Goal: Task Accomplishment & Management: Manage account settings

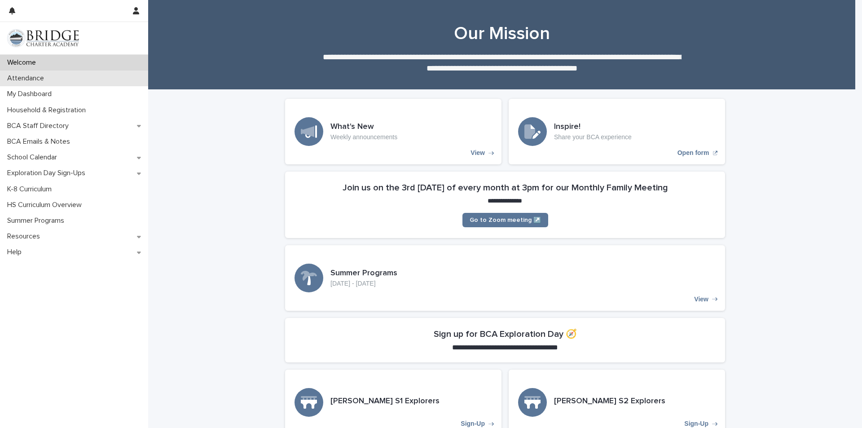
click at [81, 85] on div "Attendance" at bounding box center [74, 78] width 148 height 16
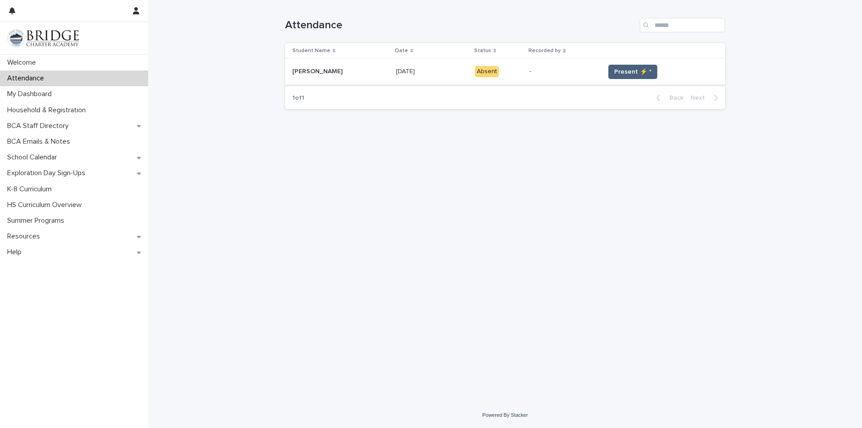
click at [614, 67] on span "Present ⚡ *" at bounding box center [632, 71] width 37 height 9
click at [614, 69] on span "Present ⚡ *" at bounding box center [632, 71] width 37 height 9
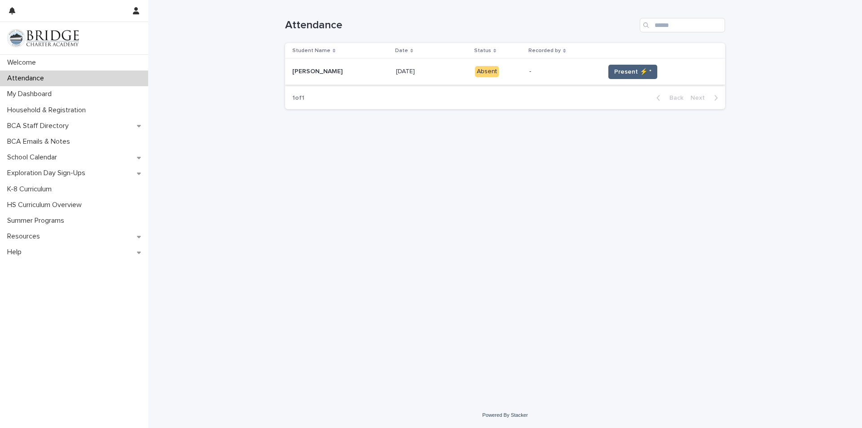
click at [614, 69] on span "Present ⚡ *" at bounding box center [632, 71] width 37 height 9
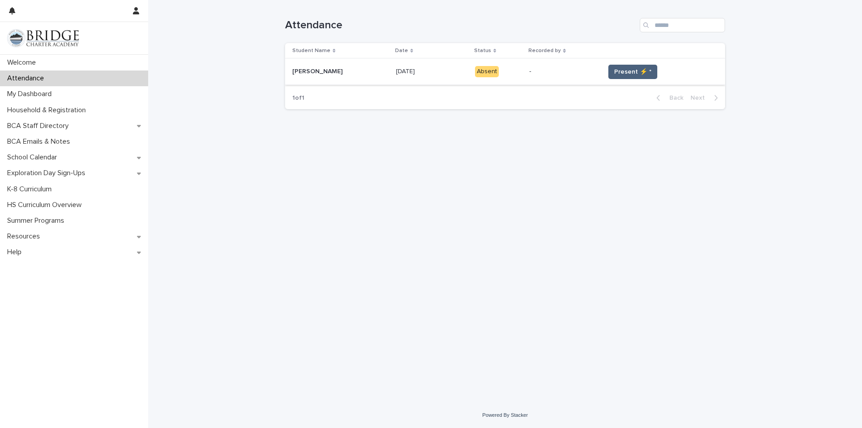
click at [614, 69] on span "Present ⚡ *" at bounding box center [632, 71] width 37 height 9
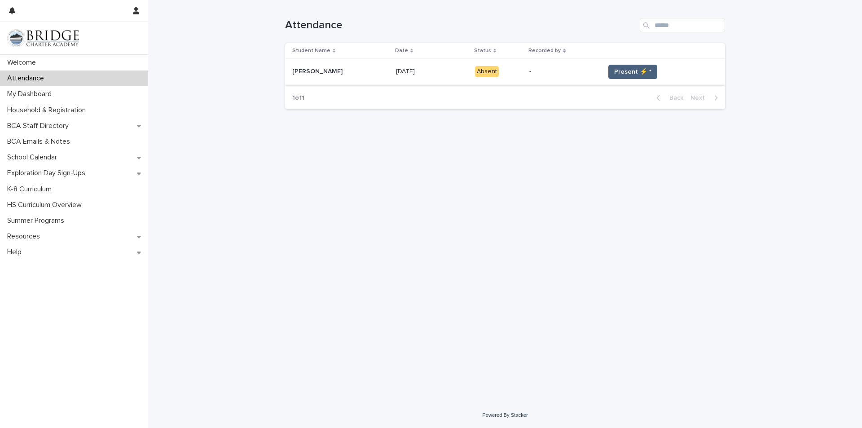
click at [614, 69] on span "Present ⚡ *" at bounding box center [632, 71] width 37 height 9
